Goal: Find specific page/section: Find specific page/section

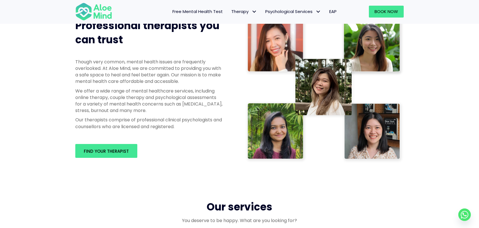
scroll to position [255, 0]
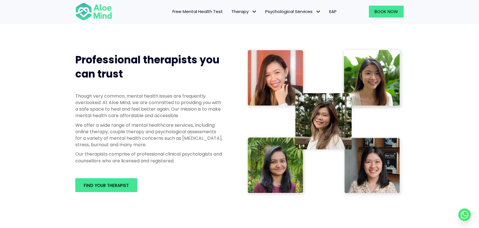
click at [376, 78] on img at bounding box center [324, 122] width 158 height 150
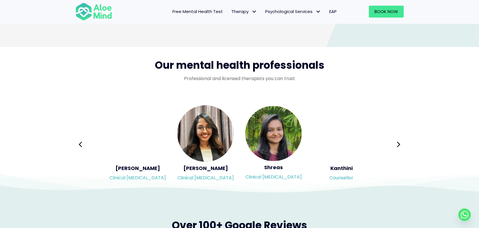
scroll to position [906, 0]
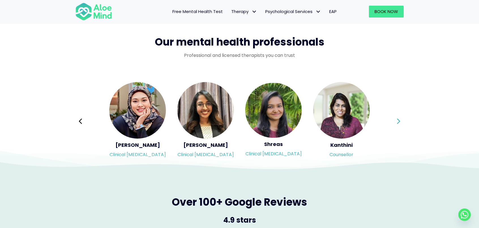
click at [400, 122] on icon at bounding box center [399, 121] width 4 height 11
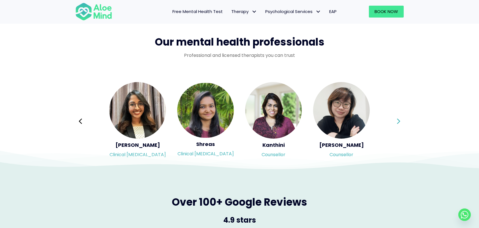
click at [400, 122] on icon at bounding box center [399, 121] width 4 height 11
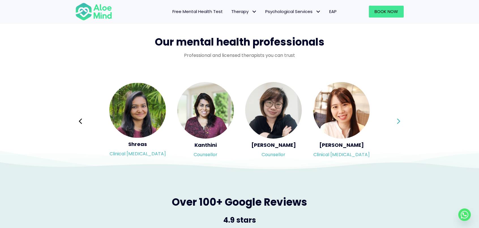
click at [400, 122] on div "Syndy Clinical [MEDICAL_DATA] Diveena Clinical [MEDICAL_DATA] Elynna Counsellor…" at bounding box center [239, 122] width 328 height 80
click at [400, 122] on icon at bounding box center [399, 121] width 4 height 11
click at [400, 122] on div "Syndy Clinical [MEDICAL_DATA] Diveena Clinical [MEDICAL_DATA] Elynna Counsellor…" at bounding box center [239, 122] width 328 height 80
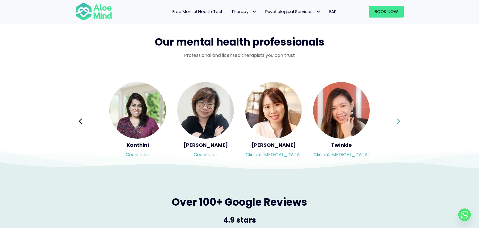
click at [400, 122] on icon at bounding box center [399, 121] width 4 height 11
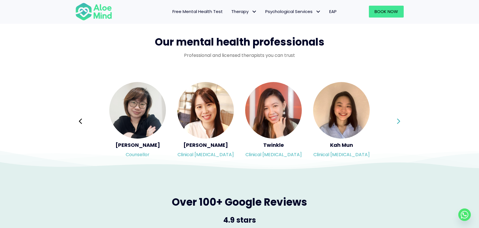
click at [400, 122] on icon at bounding box center [399, 121] width 4 height 11
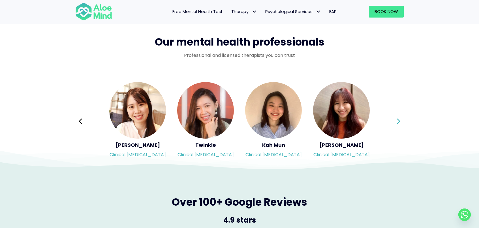
click at [400, 122] on icon at bounding box center [399, 121] width 4 height 11
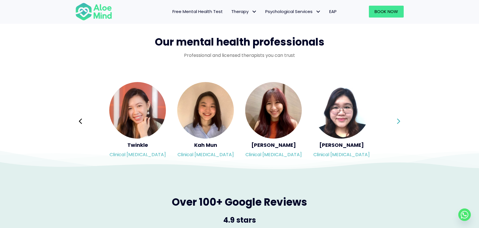
click at [400, 122] on icon at bounding box center [399, 121] width 4 height 11
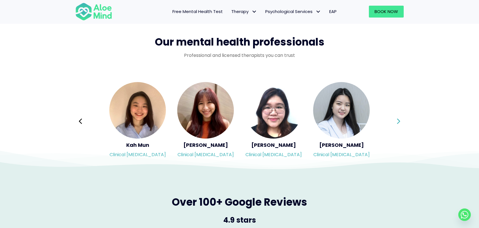
click at [400, 122] on icon at bounding box center [399, 121] width 4 height 11
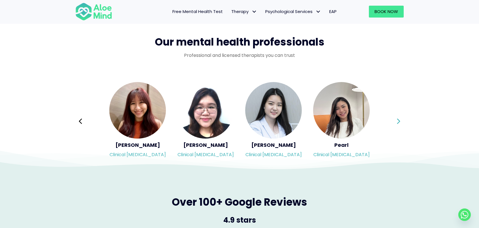
click at [400, 122] on icon at bounding box center [399, 121] width 4 height 11
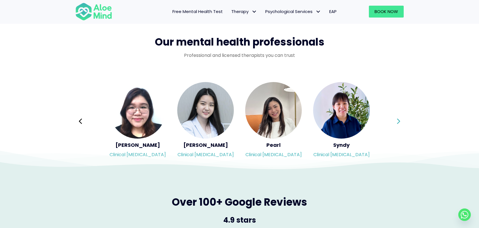
click at [400, 122] on icon at bounding box center [399, 121] width 4 height 11
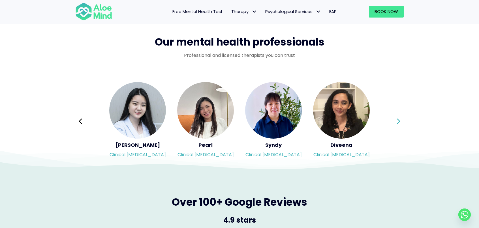
click at [400, 122] on icon at bounding box center [399, 121] width 4 height 11
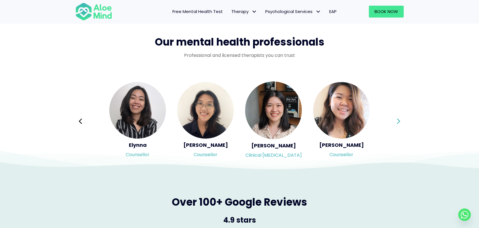
click at [397, 127] on icon at bounding box center [399, 121] width 4 height 11
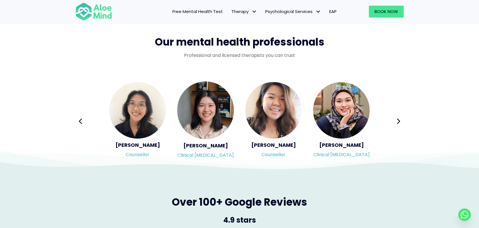
click at [395, 127] on div "Syndy Clinical [MEDICAL_DATA] Diveena Clinical [MEDICAL_DATA] Elynna Counsellor…" at bounding box center [239, 122] width 328 height 80
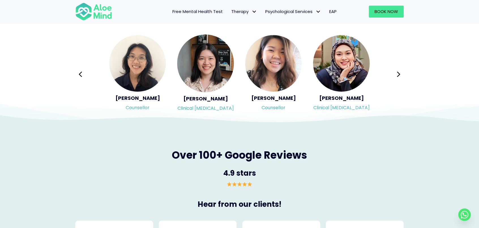
scroll to position [934, 0]
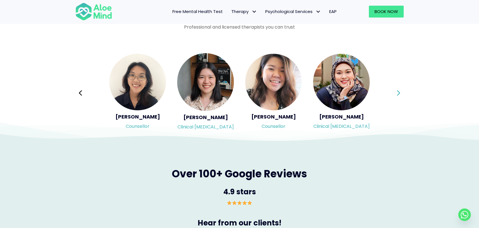
click at [401, 93] on button "Next" at bounding box center [399, 93] width 14 height 14
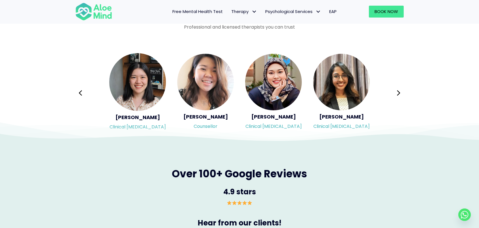
click at [398, 93] on icon at bounding box center [399, 93] width 4 height 11
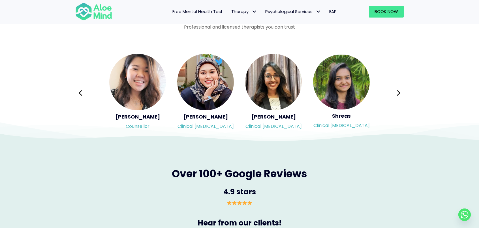
click at [398, 93] on icon at bounding box center [399, 93] width 4 height 11
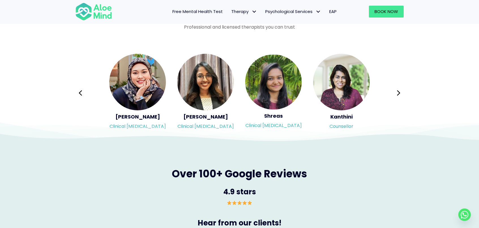
click at [398, 93] on icon at bounding box center [399, 93] width 4 height 11
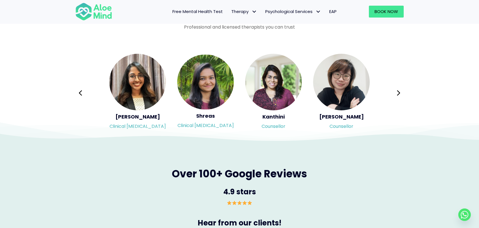
click at [405, 94] on div "Syndy Clinical [MEDICAL_DATA] Diveena Clinical [MEDICAL_DATA] Elynna Counsellor…" at bounding box center [240, 93] width 340 height 91
click at [398, 93] on icon at bounding box center [399, 93] width 4 height 11
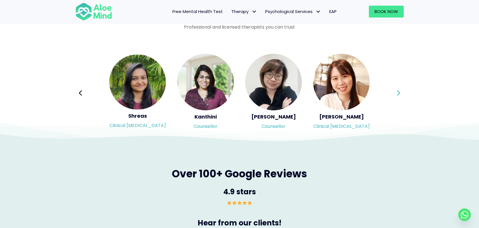
click at [398, 93] on icon at bounding box center [399, 93] width 4 height 11
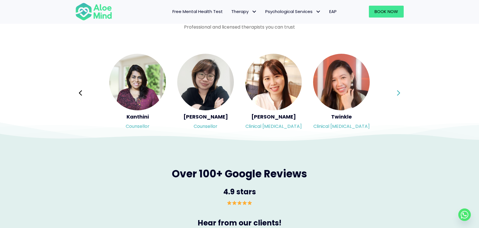
click at [398, 90] on icon at bounding box center [399, 93] width 4 height 11
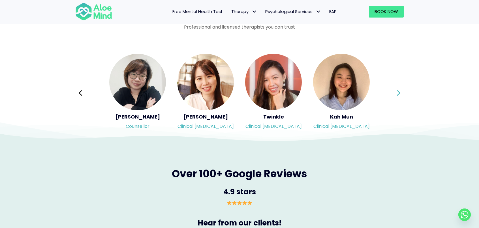
click at [398, 90] on icon at bounding box center [399, 93] width 4 height 11
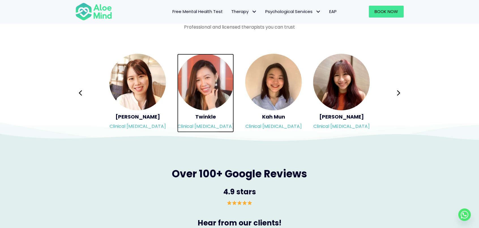
click at [203, 89] on img "Slide 9 of 3" at bounding box center [205, 82] width 57 height 57
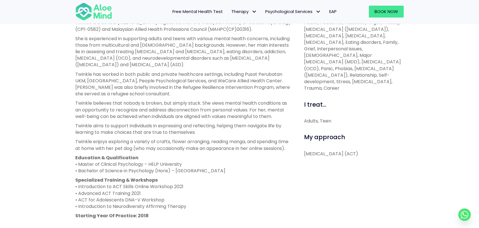
scroll to position [340, 0]
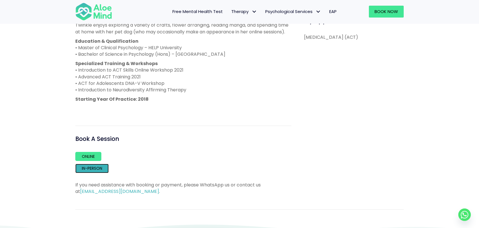
click at [99, 173] on link "In-person" at bounding box center [91, 168] width 33 height 9
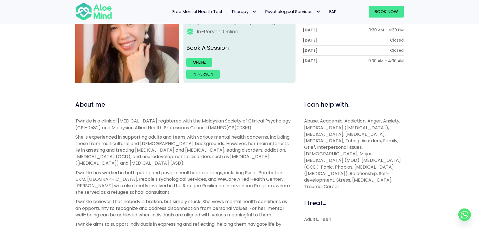
scroll to position [57, 0]
